Goal: Transaction & Acquisition: Purchase product/service

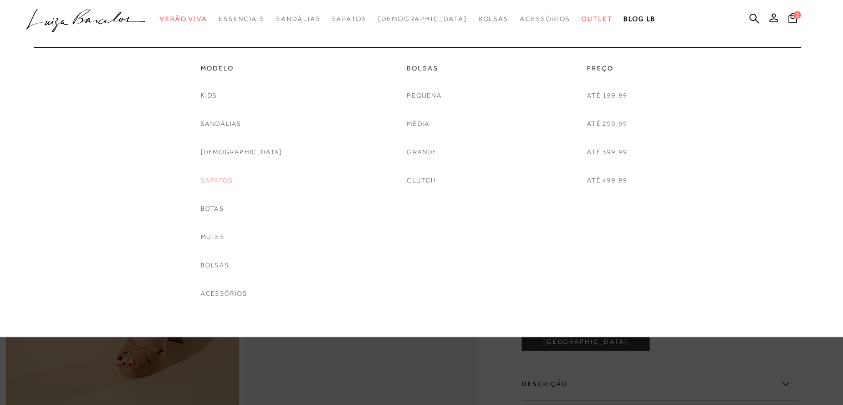
click at [233, 180] on link "Sapatos" at bounding box center [217, 181] width 32 height 12
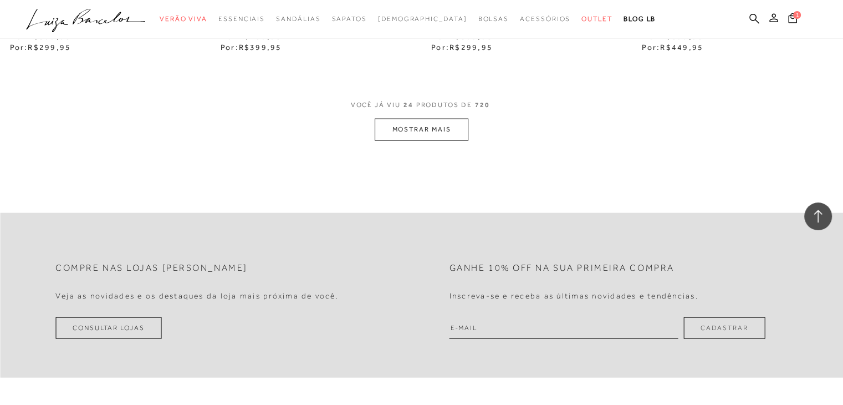
scroll to position [2439, 0]
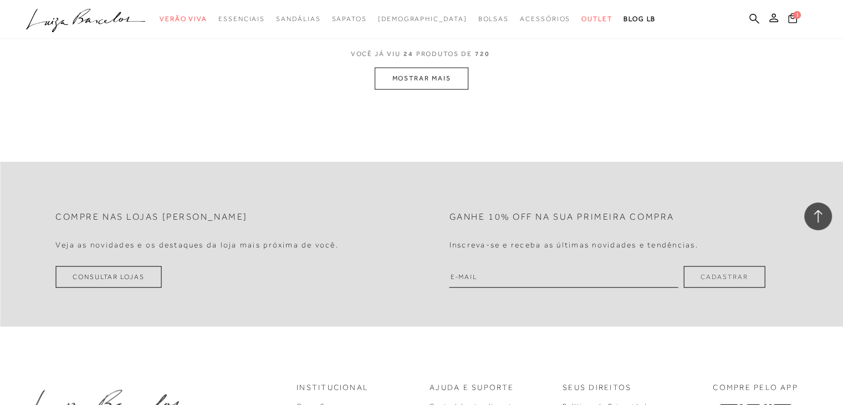
click at [438, 78] on button "MOSTRAR MAIS" at bounding box center [421, 79] width 93 height 22
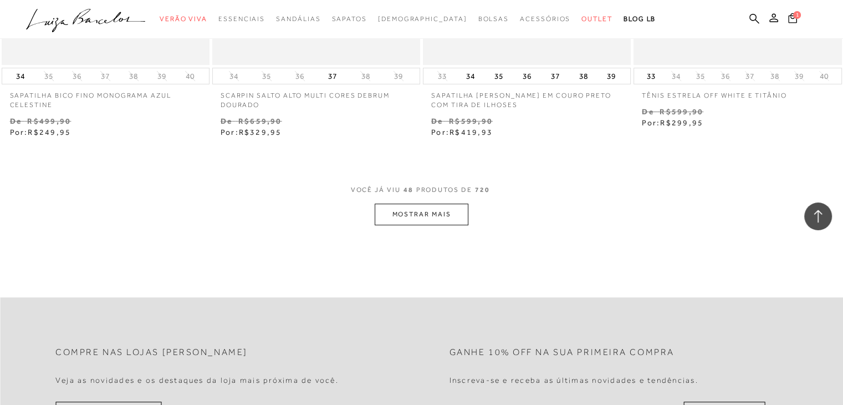
scroll to position [4701, 0]
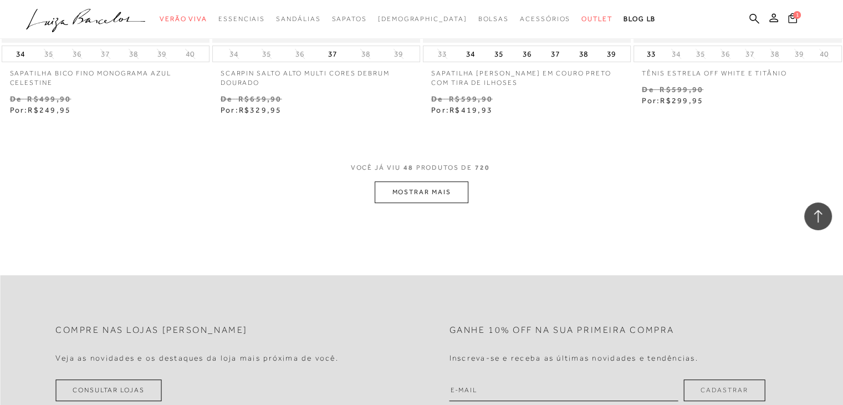
click at [428, 198] on button "MOSTRAR MAIS" at bounding box center [421, 192] width 93 height 22
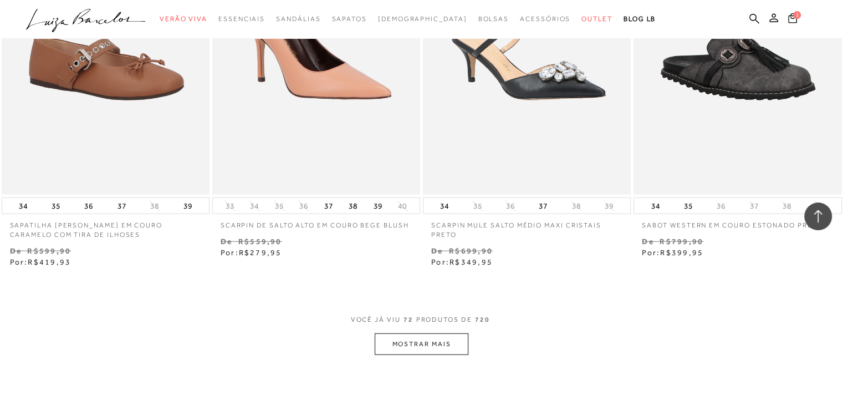
scroll to position [7074, 0]
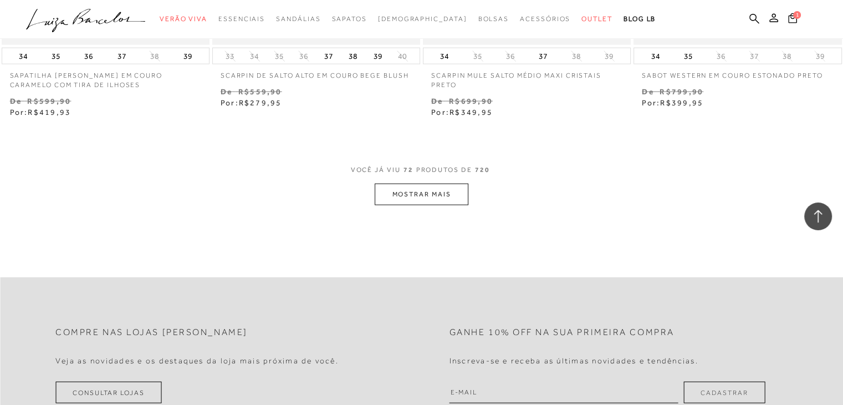
click at [428, 198] on button "MOSTRAR MAIS" at bounding box center [421, 195] width 93 height 22
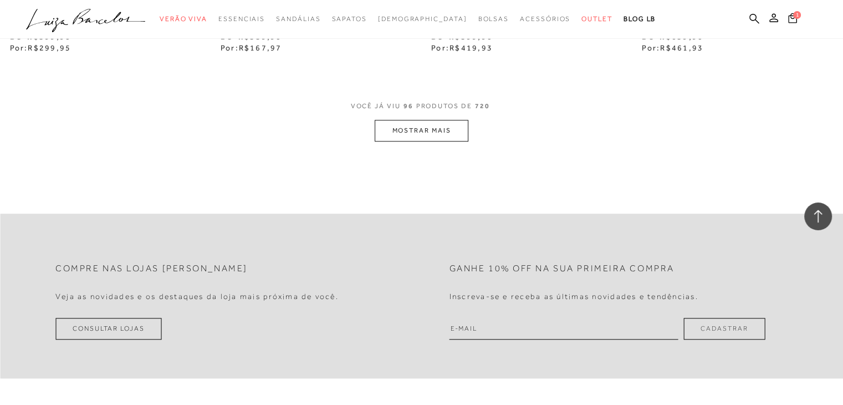
scroll to position [9580, 0]
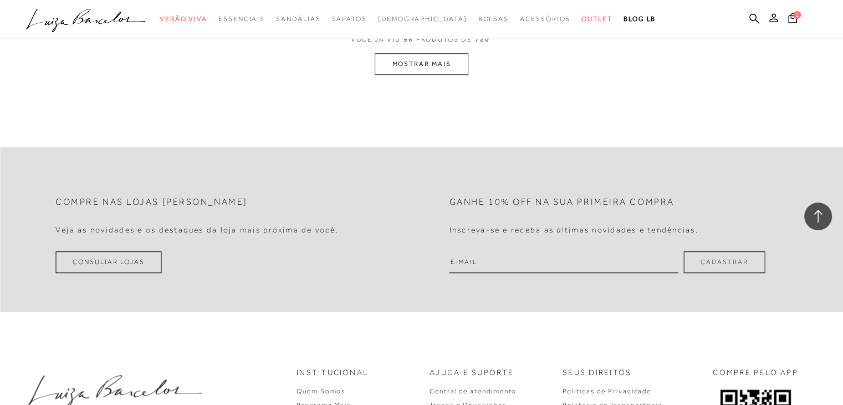
click at [425, 61] on button "MOSTRAR MAIS" at bounding box center [421, 64] width 93 height 22
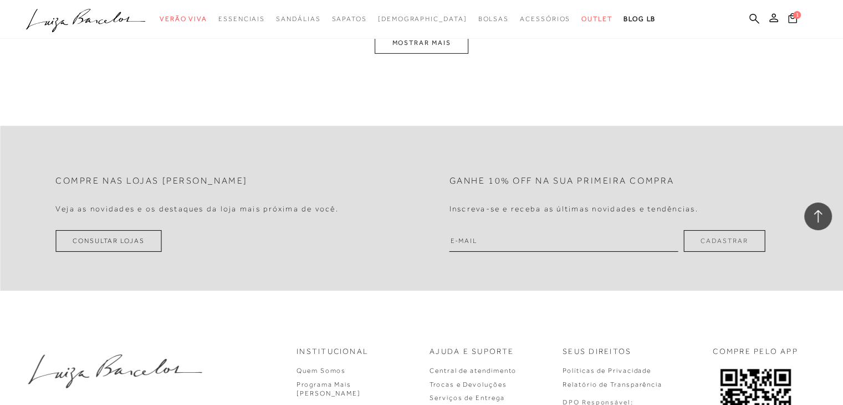
scroll to position [11864, 0]
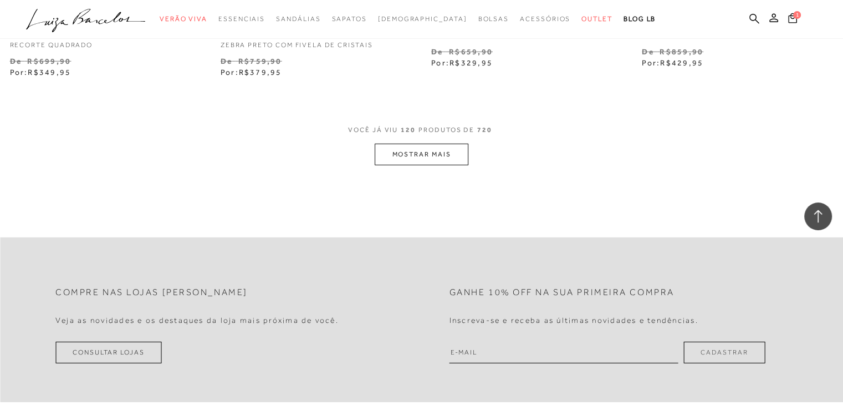
click at [405, 157] on button "MOSTRAR MAIS" at bounding box center [421, 155] width 93 height 22
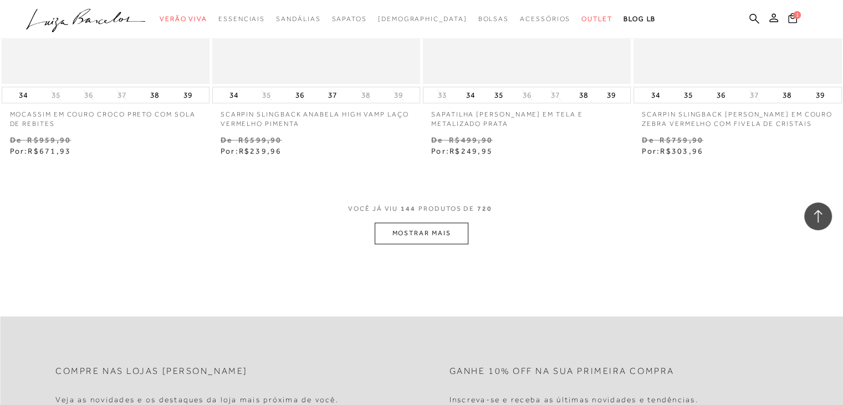
scroll to position [14171, 0]
click at [411, 224] on button "MOSTRAR MAIS" at bounding box center [421, 233] width 93 height 22
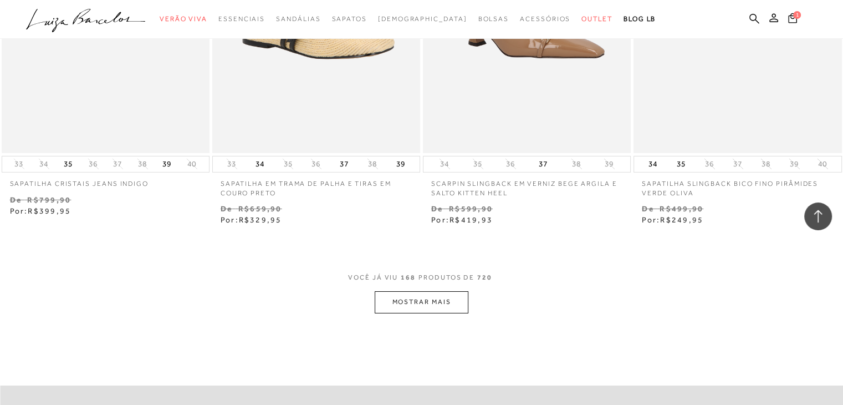
scroll to position [16477, 0]
click at [413, 295] on button "MOSTRAR MAIS" at bounding box center [421, 301] width 93 height 22
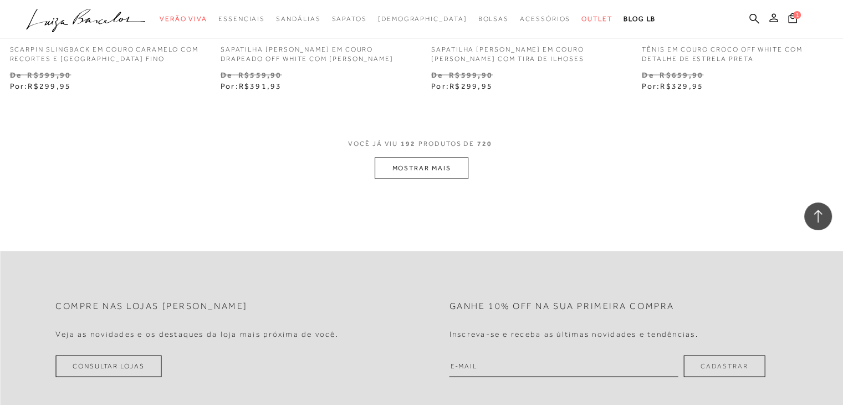
scroll to position [19027, 0]
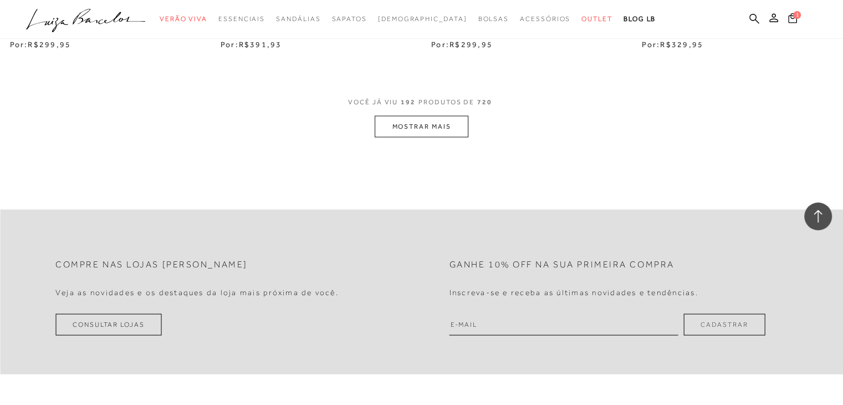
click at [428, 116] on button "MOSTRAR MAIS" at bounding box center [421, 127] width 93 height 22
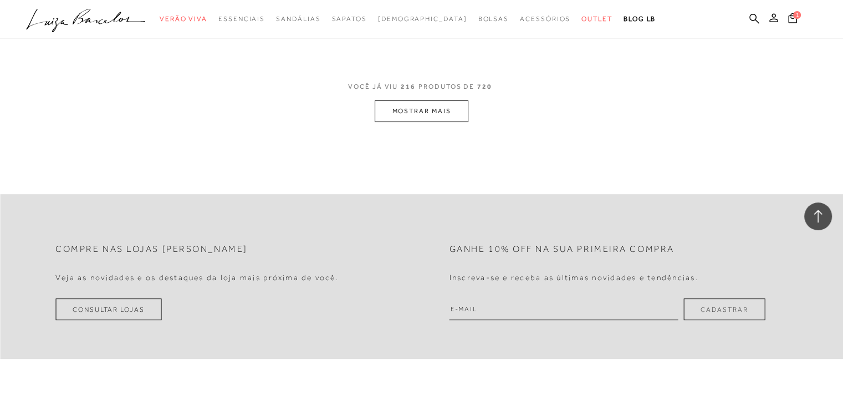
scroll to position [21355, 0]
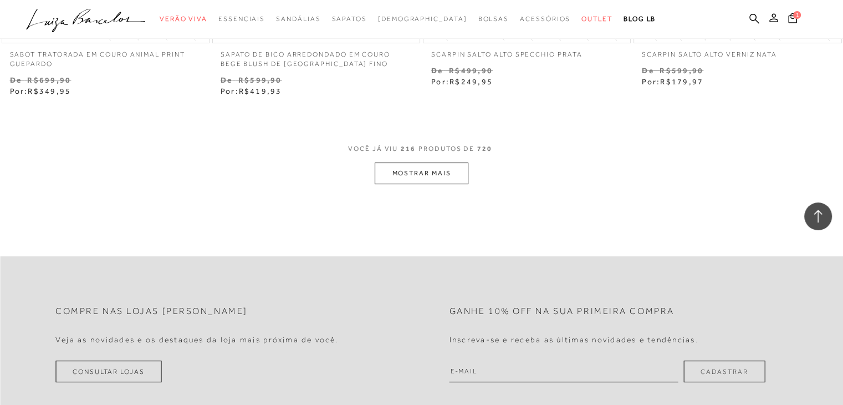
click at [420, 162] on button "MOSTRAR MAIS" at bounding box center [421, 173] width 93 height 22
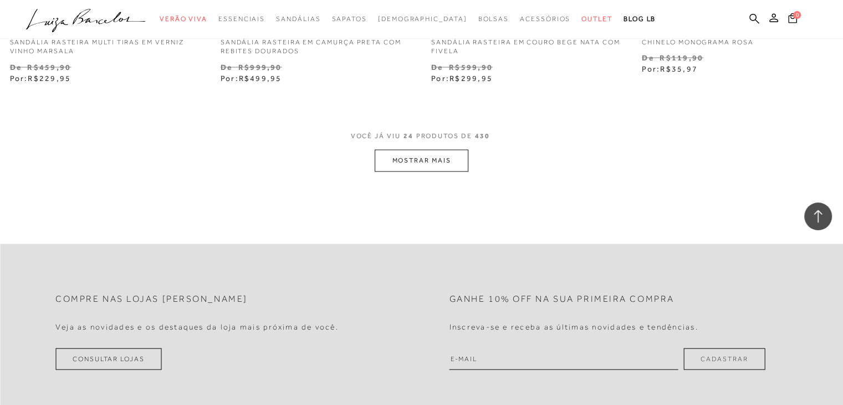
scroll to position [2395, 0]
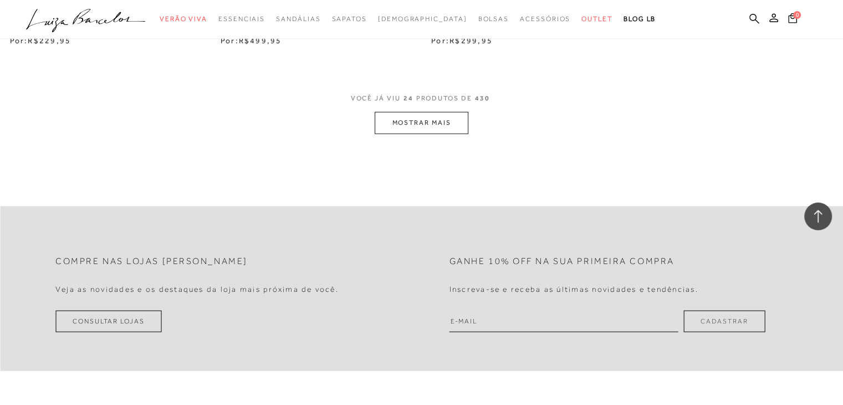
click at [426, 123] on button "MOSTRAR MAIS" at bounding box center [421, 123] width 93 height 22
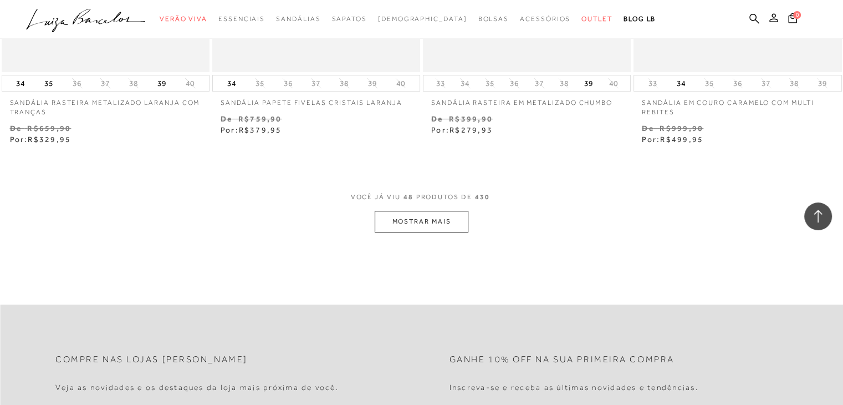
scroll to position [4701, 0]
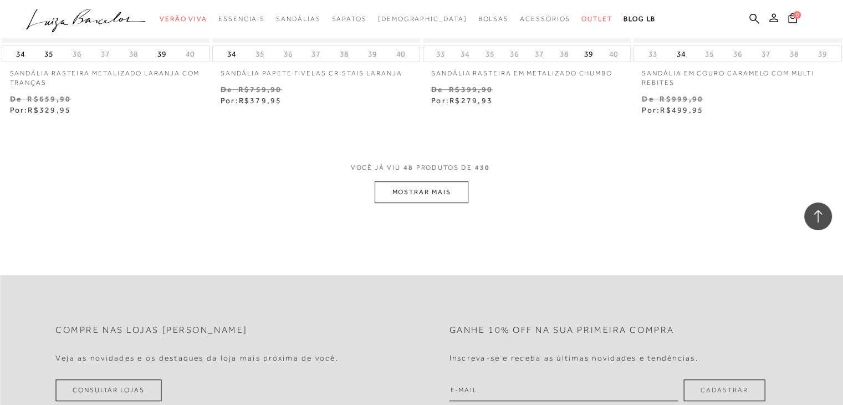
click at [434, 187] on button "MOSTRAR MAIS" at bounding box center [421, 192] width 93 height 22
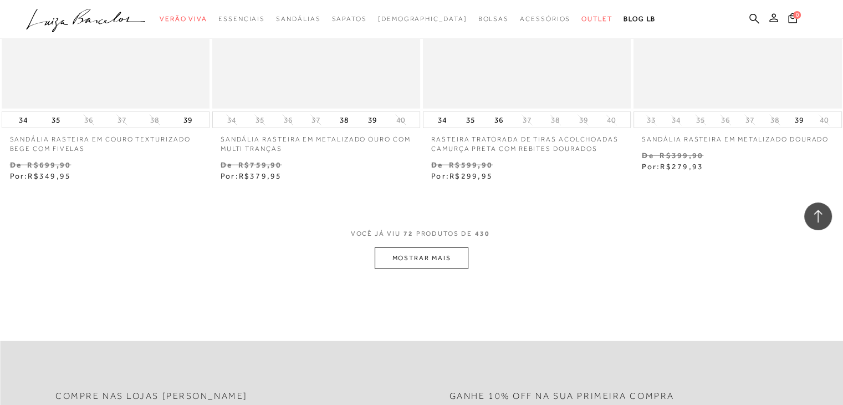
scroll to position [7140, 0]
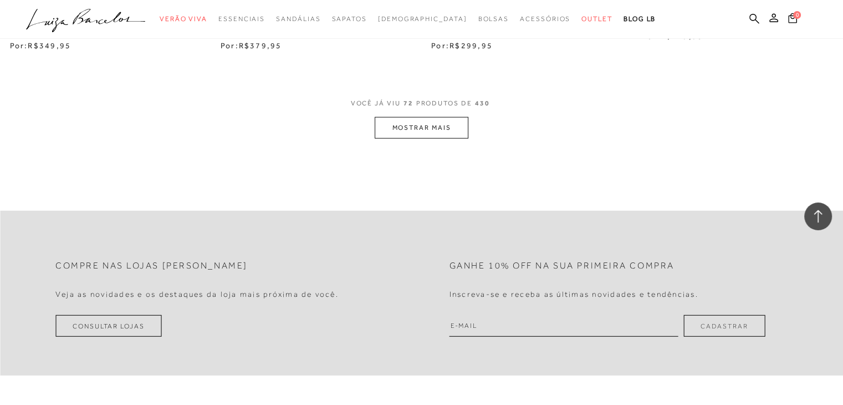
click at [421, 135] on button "MOSTRAR MAIS" at bounding box center [421, 128] width 93 height 22
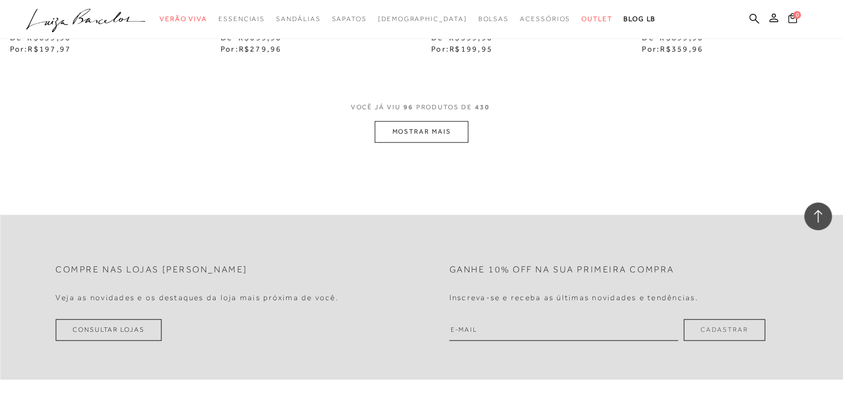
scroll to position [9513, 0]
click at [421, 135] on button "MOSTRAR MAIS" at bounding box center [421, 131] width 93 height 22
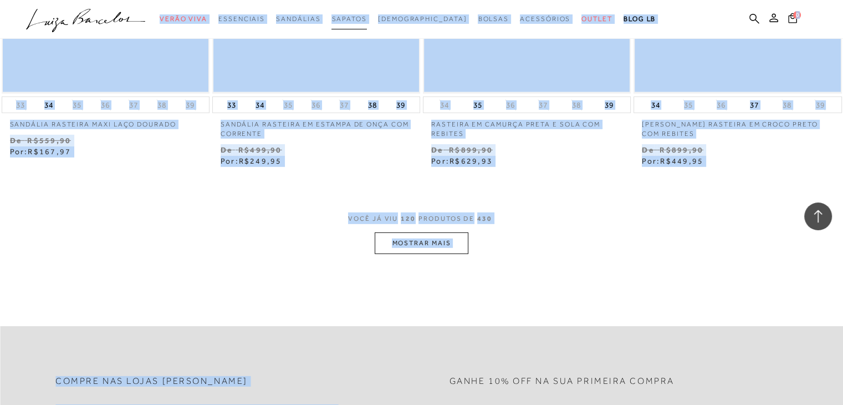
scroll to position [11768, 0]
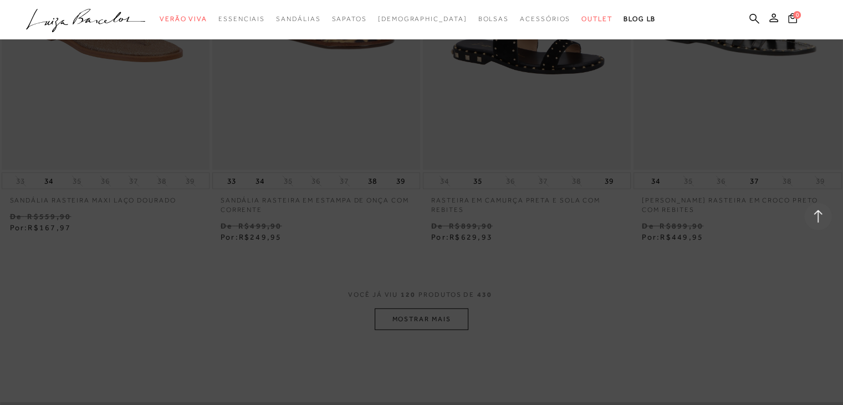
drag, startPoint x: 379, startPoint y: 171, endPoint x: 365, endPoint y: -14, distance: 185.1
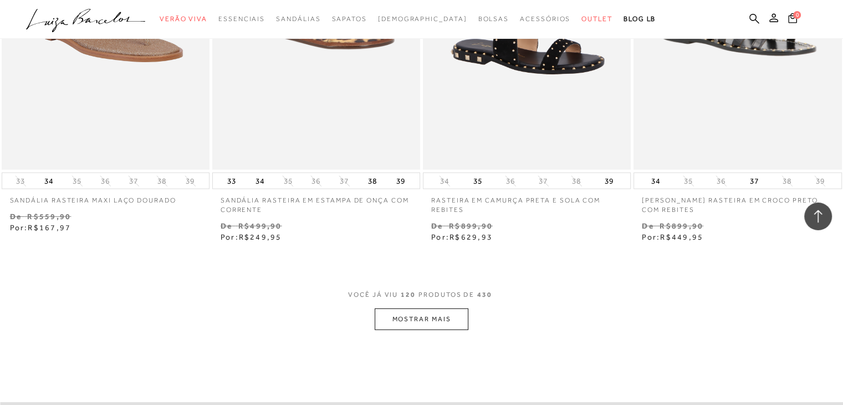
scroll to position [11678, 0]
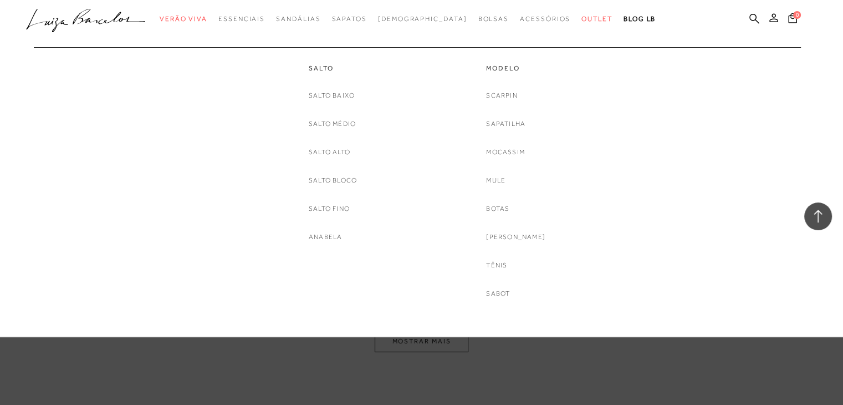
click at [397, 76] on div "Salto Salto Baixo Salto Médio Salto Alto Salto Bloco Salto fino Anabela" at bounding box center [333, 145] width 166 height 196
click at [511, 94] on link "Scarpin" at bounding box center [501, 96] width 31 height 12
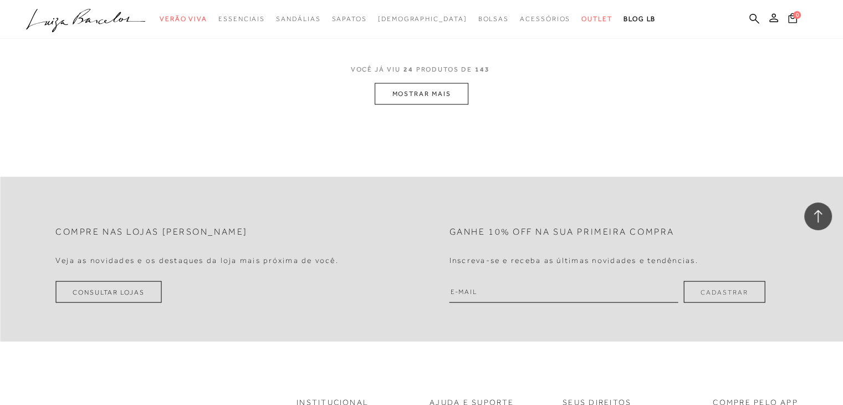
scroll to position [2328, 0]
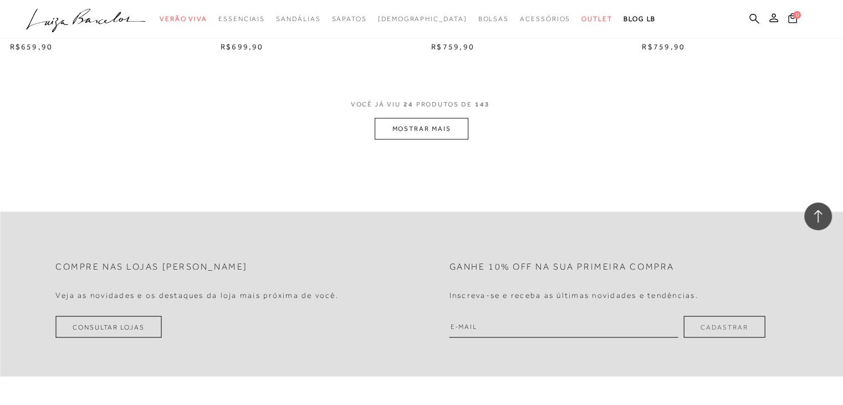
click at [434, 118] on button "MOSTRAR MAIS" at bounding box center [421, 129] width 93 height 22
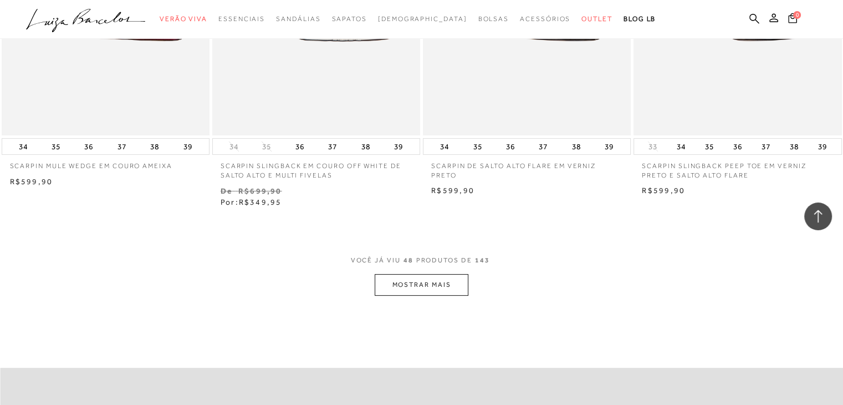
scroll to position [4590, 0]
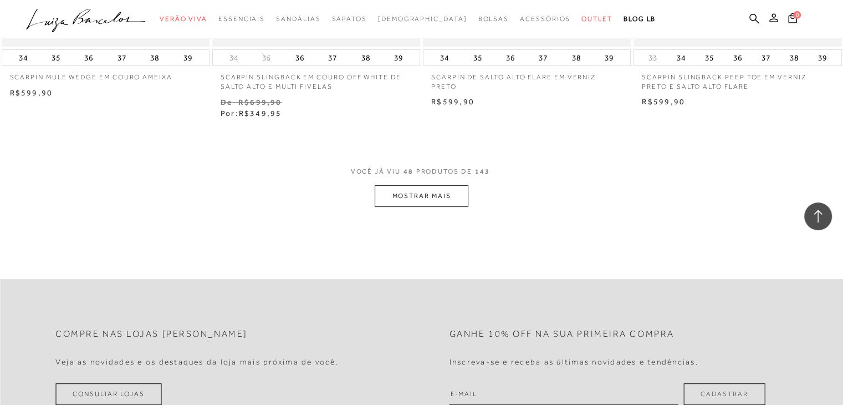
click at [415, 191] on button "MOSTRAR MAIS" at bounding box center [421, 196] width 93 height 22
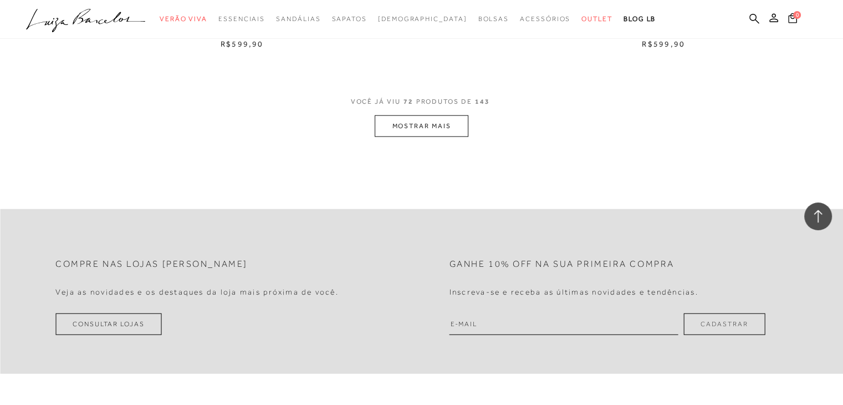
scroll to position [7030, 0]
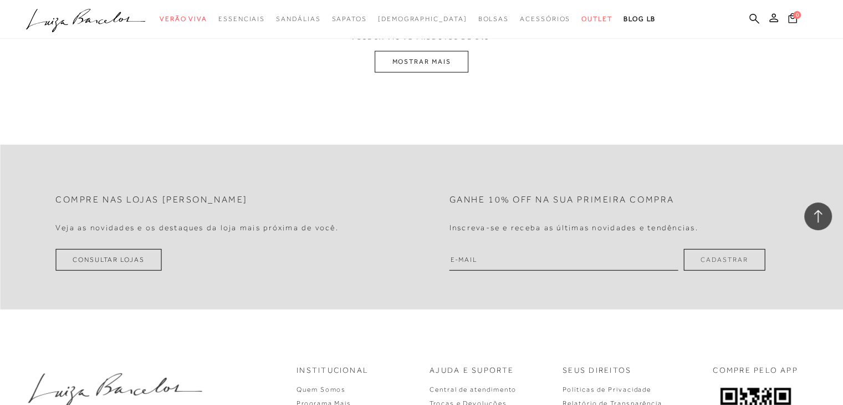
click at [415, 52] on button "MOSTRAR MAIS" at bounding box center [421, 62] width 93 height 22
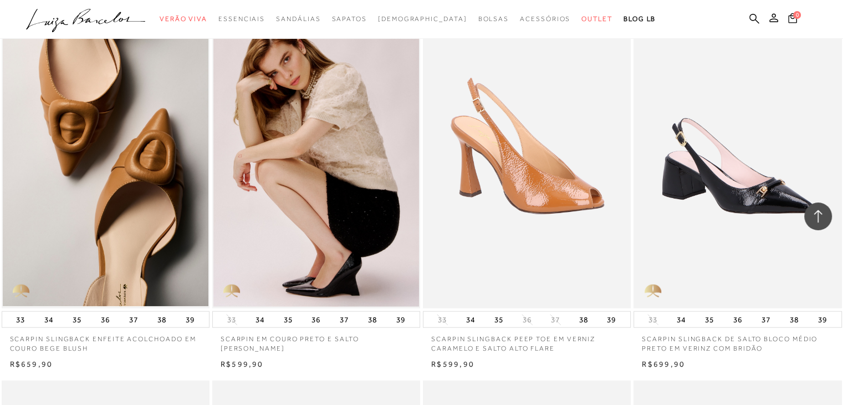
scroll to position [9358, 0]
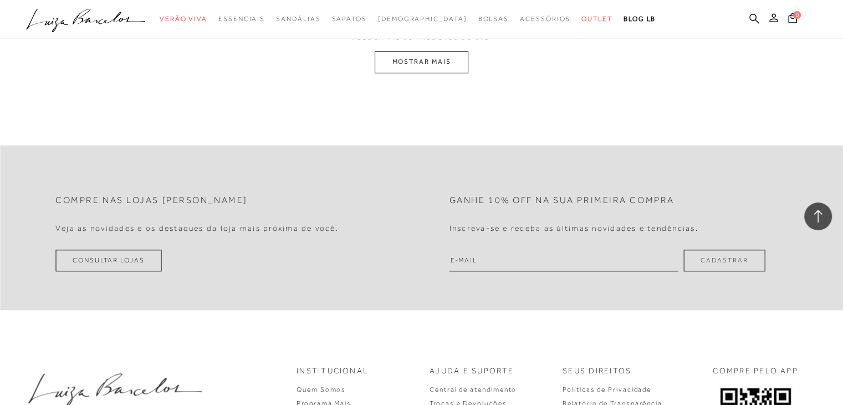
click at [415, 52] on button "MOSTRAR MAIS" at bounding box center [421, 62] width 93 height 22
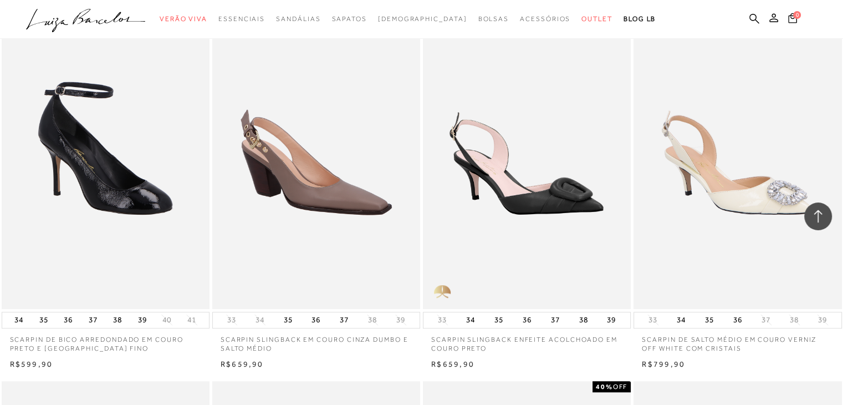
scroll to position [11686, 0]
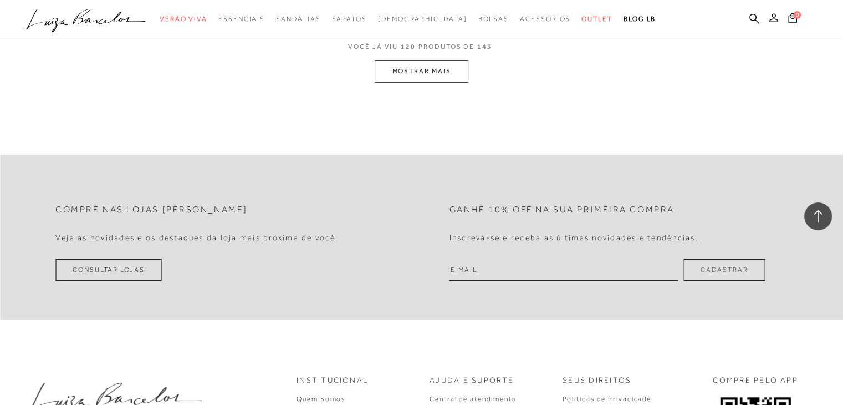
click at [415, 60] on button "MOSTRAR MAIS" at bounding box center [421, 71] width 93 height 22
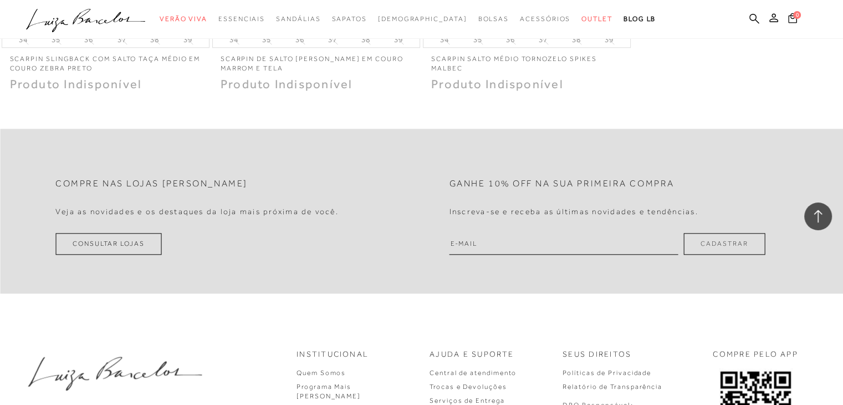
scroll to position [13993, 0]
